Goal: Transaction & Acquisition: Subscribe to service/newsletter

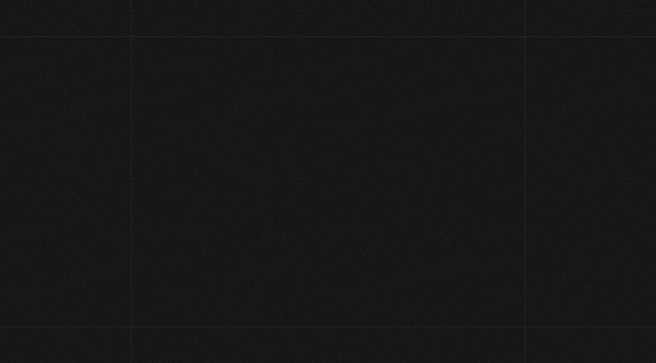
scroll to position [44, 0]
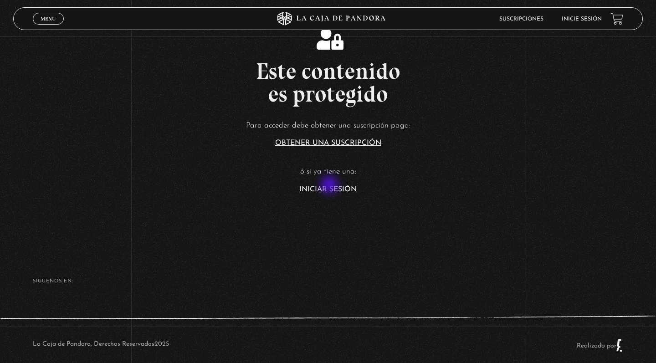
click at [331, 186] on link "Iniciar Sesión" at bounding box center [327, 189] width 57 height 7
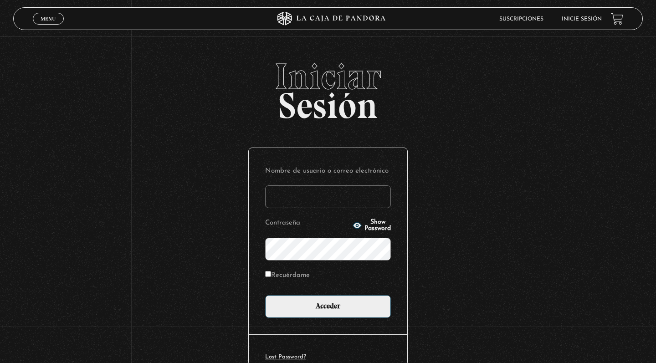
drag, startPoint x: 0, startPoint y: 0, endPoint x: 339, endPoint y: 198, distance: 392.8
click at [339, 198] on input "Nombre de usuario o correo electrónico" at bounding box center [328, 196] width 126 height 23
type input "[EMAIL_ADDRESS][DOMAIN_NAME]"
click at [328, 305] on input "Acceder" at bounding box center [328, 306] width 126 height 23
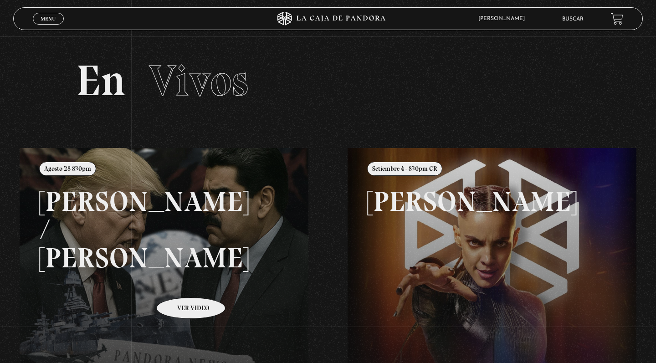
click at [180, 269] on link at bounding box center [348, 329] width 656 height 363
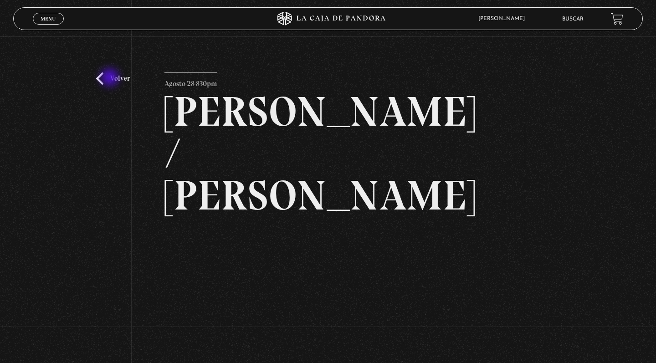
click at [111, 78] on link "Volver" at bounding box center [113, 78] width 34 height 12
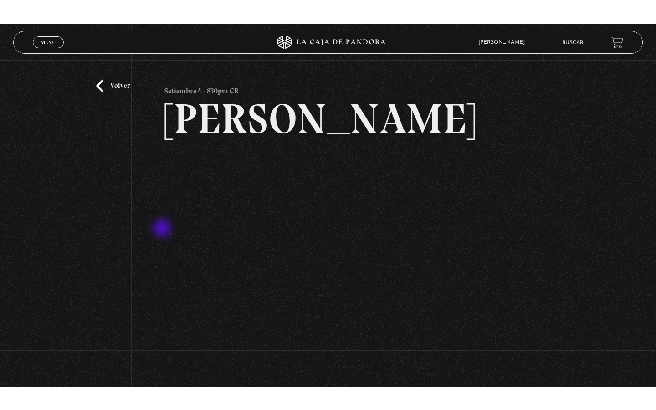
scroll to position [17, 0]
